Goal: Find specific page/section: Find specific page/section

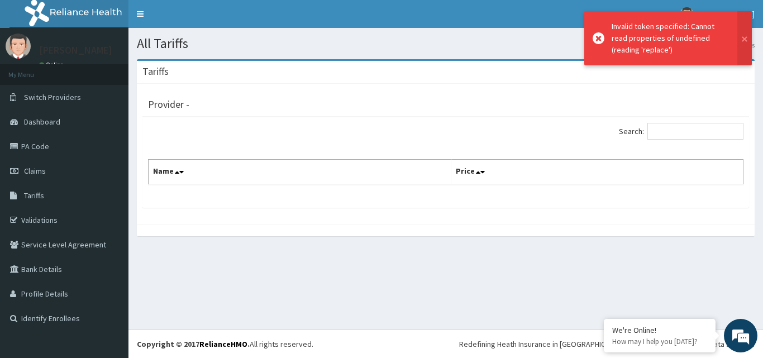
drag, startPoint x: 0, startPoint y: 0, endPoint x: 69, endPoint y: 83, distance: 108.3
click at [69, 83] on li "My Menu" at bounding box center [64, 74] width 128 height 21
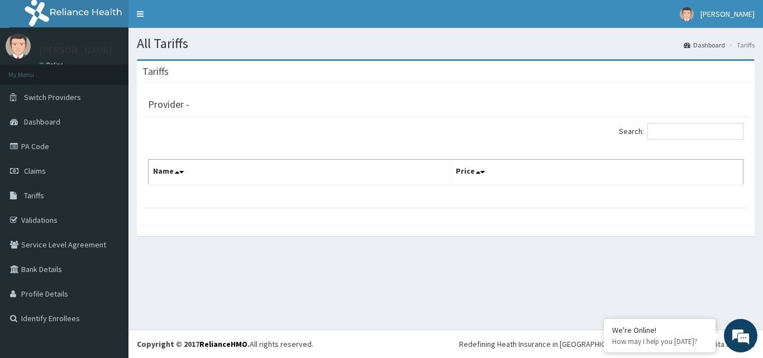
click at [69, 83] on li "My Menu" at bounding box center [64, 74] width 128 height 21
click at [40, 226] on link "Validations" at bounding box center [64, 220] width 128 height 25
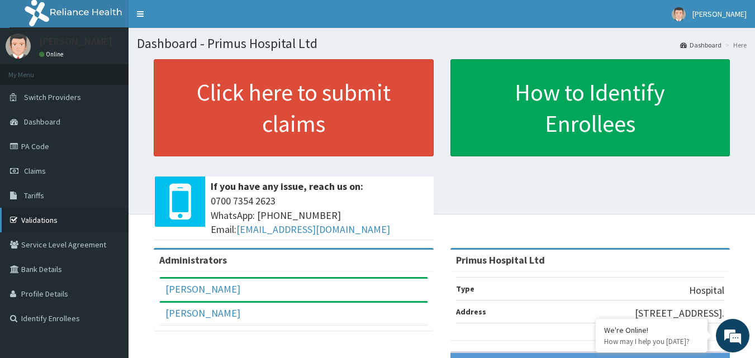
click at [73, 218] on link "Validations" at bounding box center [64, 220] width 128 height 25
